Goal: Task Accomplishment & Management: Complete application form

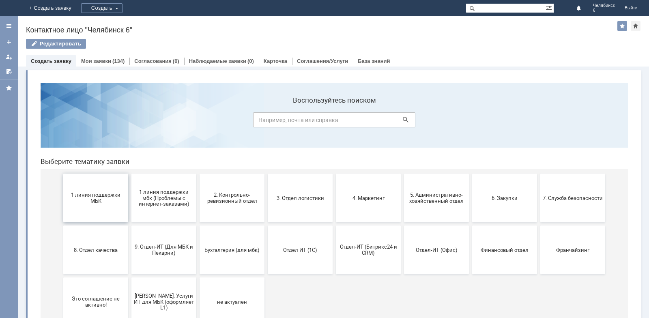
click at [115, 192] on span "1 линия поддержки МБК" at bounding box center [96, 198] width 60 height 12
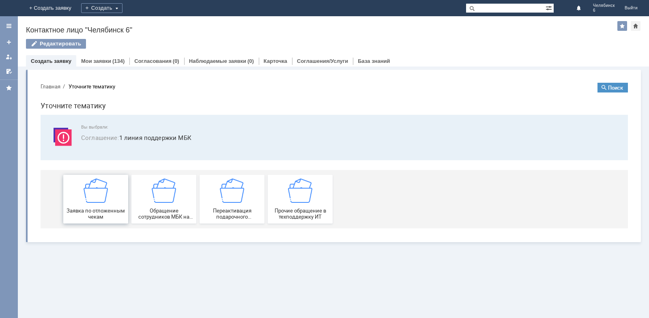
click at [108, 206] on div "Заявка по отложенным чекам" at bounding box center [96, 199] width 60 height 41
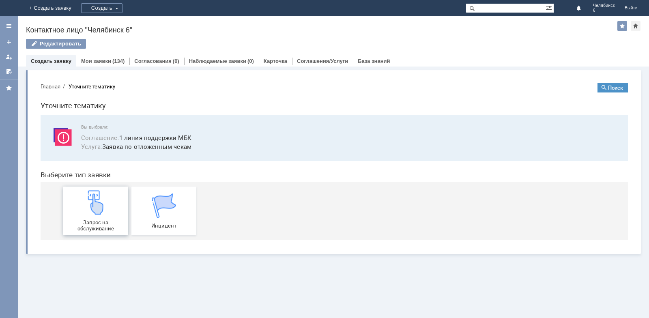
click at [101, 219] on div "Запрос на обслуживание" at bounding box center [96, 210] width 60 height 41
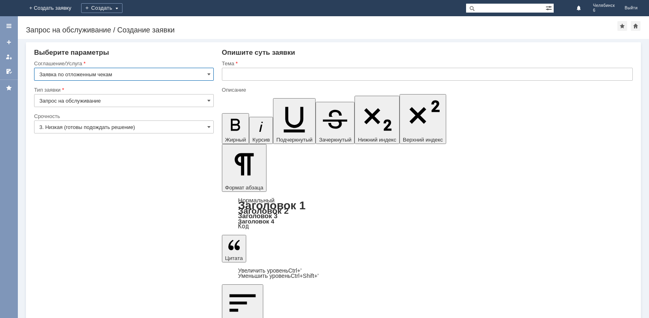
click at [264, 77] on input "text" at bounding box center [427, 74] width 411 height 13
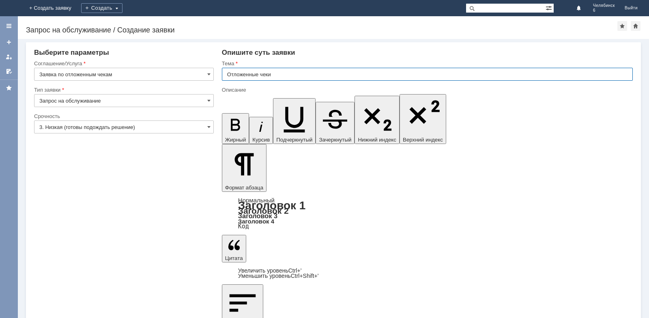
type input "Отложенные чеки"
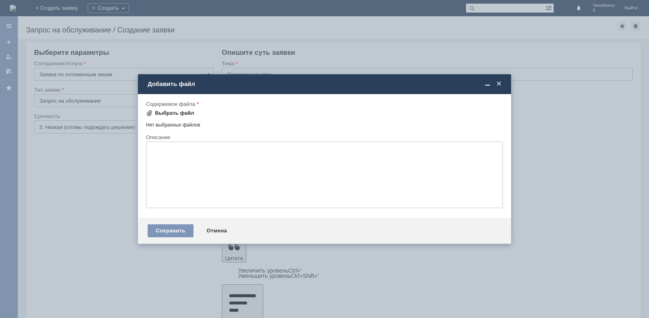
click at [170, 111] on div "Выбрать файл" at bounding box center [174, 113] width 39 height 6
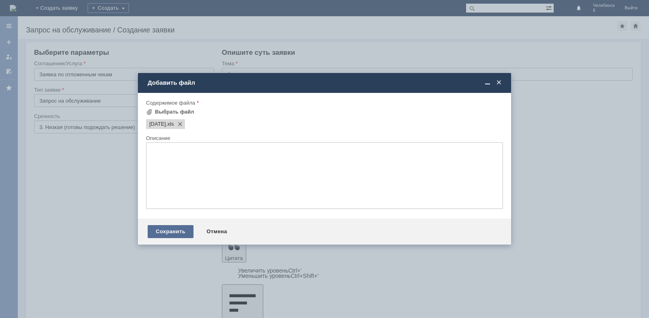
click at [171, 230] on div "Сохранить" at bounding box center [171, 231] width 46 height 13
